Goal: Transaction & Acquisition: Purchase product/service

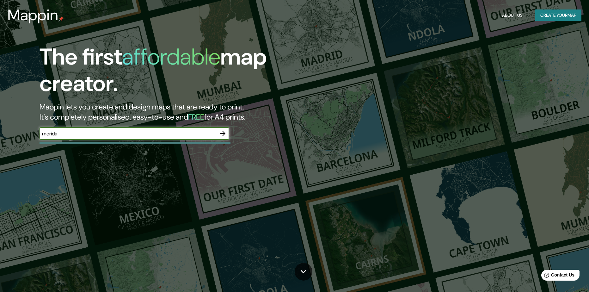
type input "merida"
click at [225, 133] on icon "button" at bounding box center [222, 133] width 5 height 5
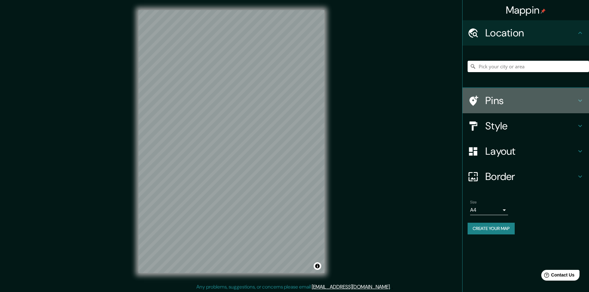
click at [584, 101] on div "Pins" at bounding box center [525, 100] width 126 height 25
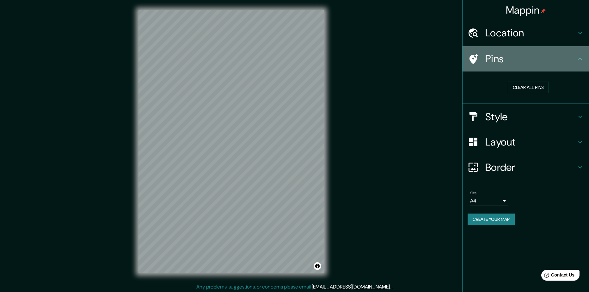
click at [581, 62] on icon at bounding box center [580, 59] width 8 height 8
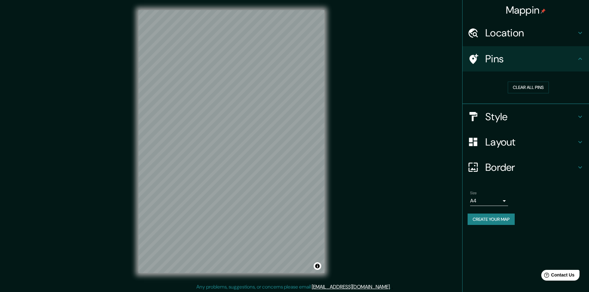
click at [575, 117] on h4 "Style" at bounding box center [530, 116] width 91 height 13
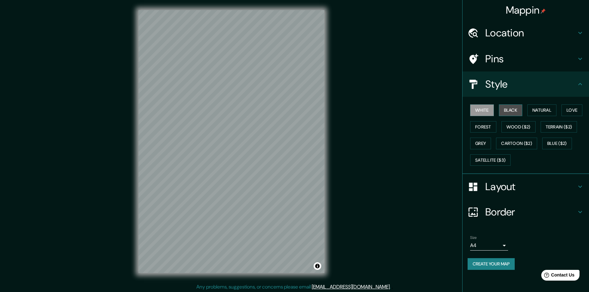
click at [510, 108] on button "Black" at bounding box center [511, 110] width 24 height 12
click at [534, 111] on button "Natural" at bounding box center [541, 110] width 29 height 12
click at [564, 112] on button "Love" at bounding box center [571, 110] width 21 height 12
click at [484, 128] on button "Forest" at bounding box center [483, 127] width 26 height 12
click at [485, 143] on button "Grey" at bounding box center [480, 143] width 21 height 12
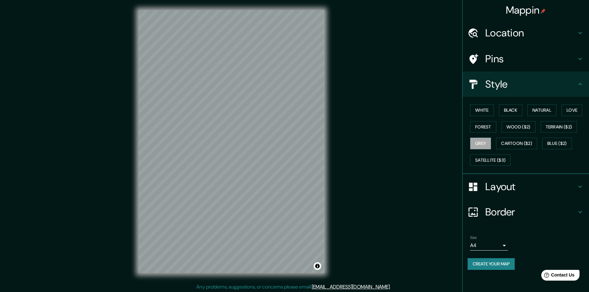
click at [529, 211] on h4 "Border" at bounding box center [530, 211] width 91 height 13
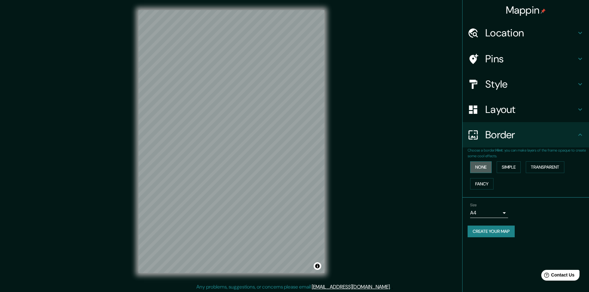
click at [489, 167] on button "None" at bounding box center [480, 167] width 21 height 12
click at [488, 183] on button "Fancy" at bounding box center [481, 184] width 23 height 12
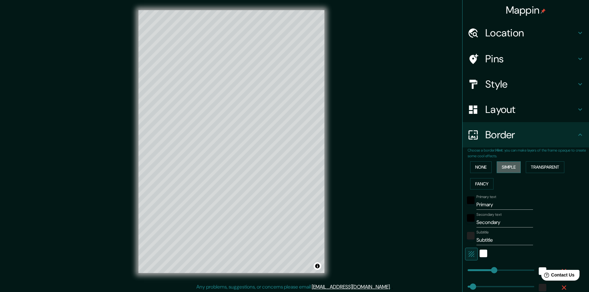
click at [508, 169] on button "Simple" at bounding box center [509, 167] width 24 height 12
click at [535, 170] on button "Transparent" at bounding box center [545, 167] width 39 height 12
click at [486, 168] on button "None" at bounding box center [480, 167] width 21 height 12
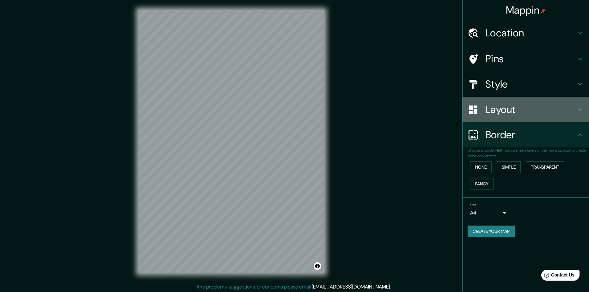
click at [494, 117] on div "Layout" at bounding box center [525, 109] width 126 height 25
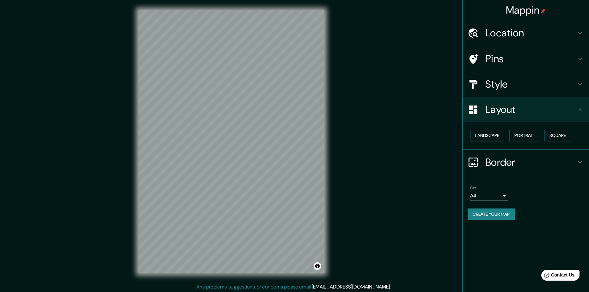
click at [497, 139] on button "Landscape" at bounding box center [487, 136] width 34 height 12
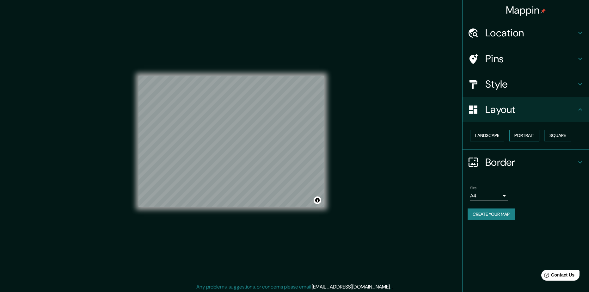
click at [520, 138] on button "Portrait" at bounding box center [524, 136] width 30 height 12
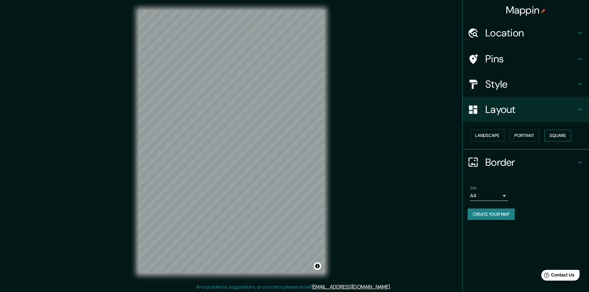
click at [547, 137] on button "Square" at bounding box center [557, 136] width 27 height 12
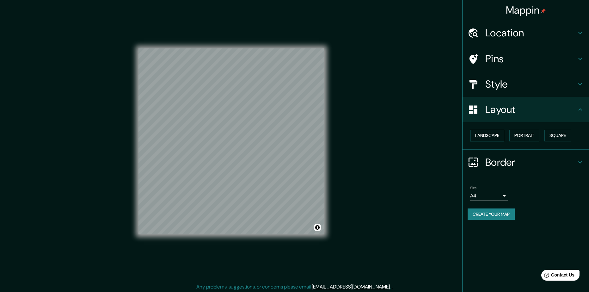
click at [489, 134] on button "Landscape" at bounding box center [487, 136] width 34 height 12
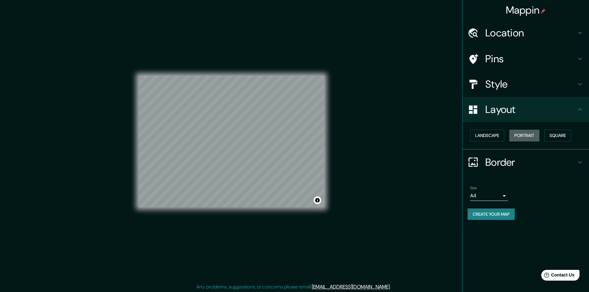
click at [510, 134] on button "Portrait" at bounding box center [524, 136] width 30 height 12
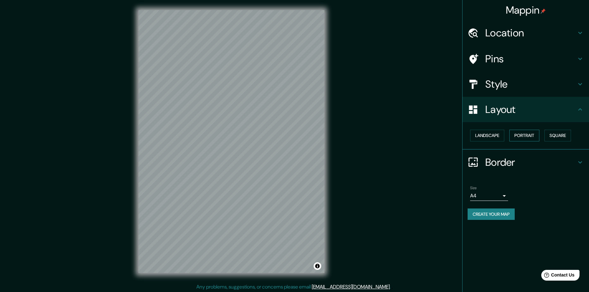
click at [513, 134] on button "Portrait" at bounding box center [524, 136] width 30 height 12
click at [488, 134] on button "Landscape" at bounding box center [487, 136] width 34 height 12
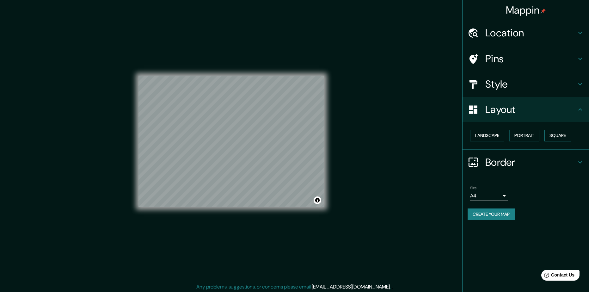
click at [548, 137] on button "Square" at bounding box center [557, 136] width 27 height 12
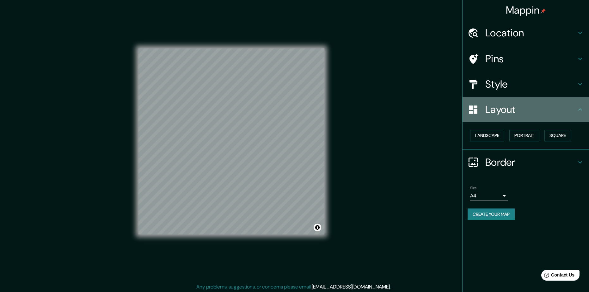
click at [581, 113] on div "Layout" at bounding box center [525, 109] width 126 height 25
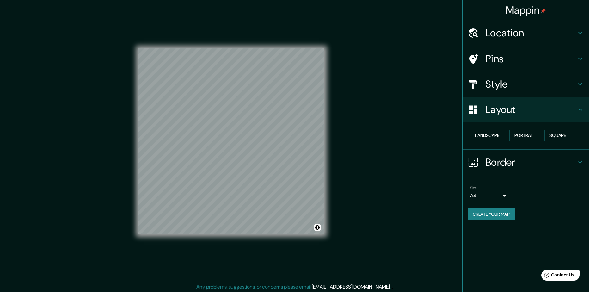
click at [579, 110] on icon at bounding box center [580, 110] width 8 height 8
click at [576, 157] on h4 "Border" at bounding box center [530, 162] width 91 height 13
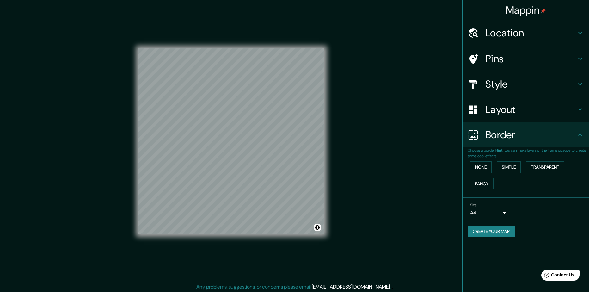
click at [579, 137] on icon at bounding box center [580, 135] width 8 height 8
click at [573, 115] on h4 "Layout" at bounding box center [530, 109] width 91 height 13
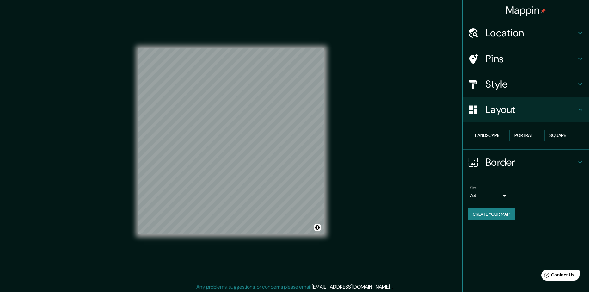
click at [484, 136] on button "Landscape" at bounding box center [487, 136] width 34 height 12
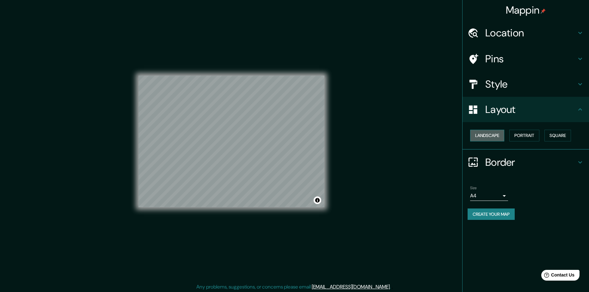
click at [484, 136] on button "Landscape" at bounding box center [487, 136] width 34 height 12
click at [526, 136] on button "Portrait" at bounding box center [524, 136] width 30 height 12
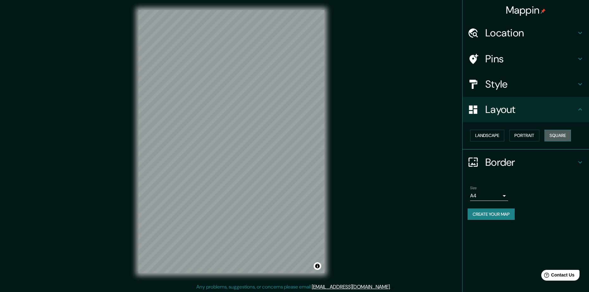
click at [546, 135] on button "Square" at bounding box center [557, 136] width 27 height 12
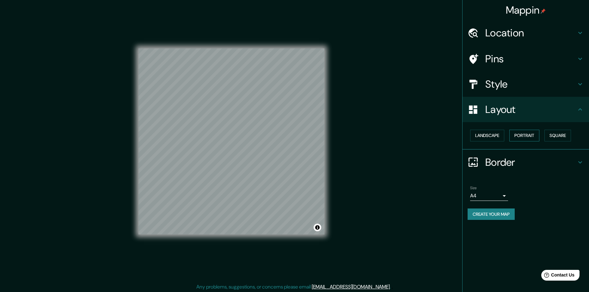
click at [519, 132] on button "Portrait" at bounding box center [524, 136] width 30 height 12
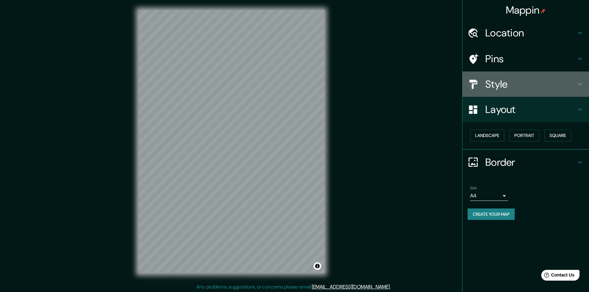
click at [528, 89] on h4 "Style" at bounding box center [530, 84] width 91 height 13
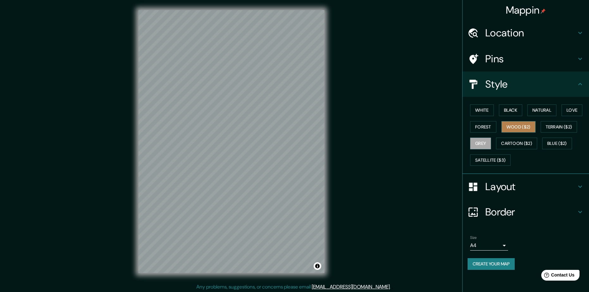
click at [520, 124] on button "Wood ($2)" at bounding box center [518, 127] width 34 height 12
click at [482, 141] on button "Grey" at bounding box center [480, 143] width 21 height 12
click at [521, 144] on button "Cartoon ($2)" at bounding box center [516, 143] width 41 height 12
click at [483, 144] on button "Grey" at bounding box center [480, 143] width 21 height 12
click at [561, 107] on button "Love" at bounding box center [571, 110] width 21 height 12
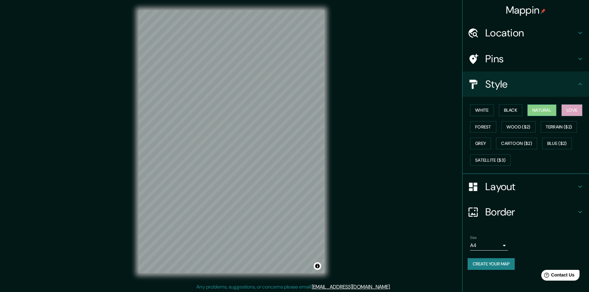
click at [541, 111] on button "Natural" at bounding box center [541, 110] width 29 height 12
click at [515, 111] on button "Black" at bounding box center [511, 110] width 24 height 12
click at [484, 125] on button "Forest" at bounding box center [483, 127] width 26 height 12
click at [485, 144] on button "Grey" at bounding box center [480, 143] width 21 height 12
click at [326, 115] on div "© Mapbox © OpenStreetMap Improve this map" at bounding box center [231, 141] width 206 height 283
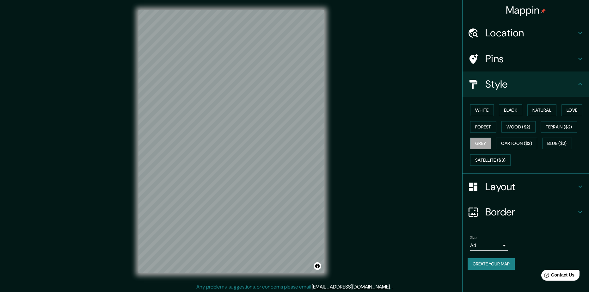
scroll to position [1, 0]
